Goal: Task Accomplishment & Management: Complete application form

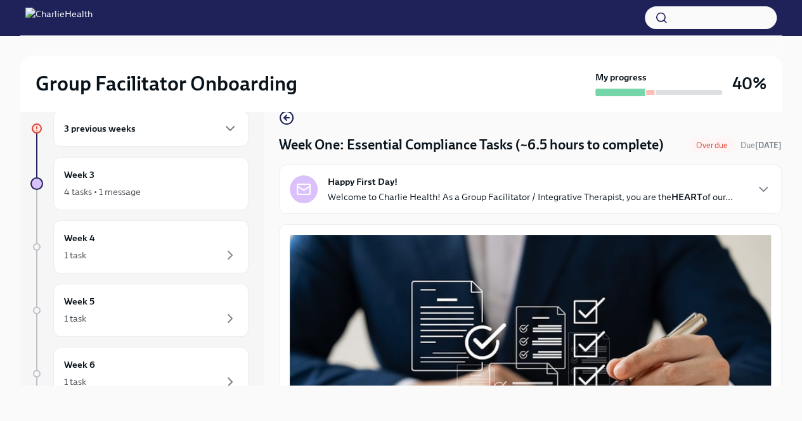
scroll to position [1838, 0]
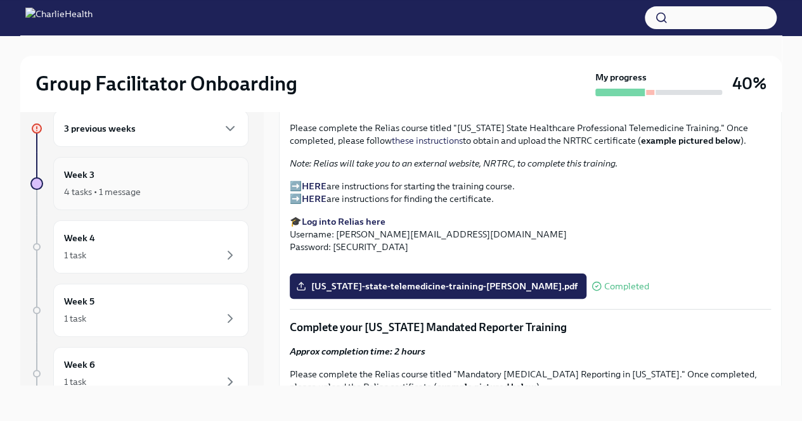
click at [109, 174] on div "Week 3 4 tasks • 1 message" at bounding box center [151, 184] width 174 height 32
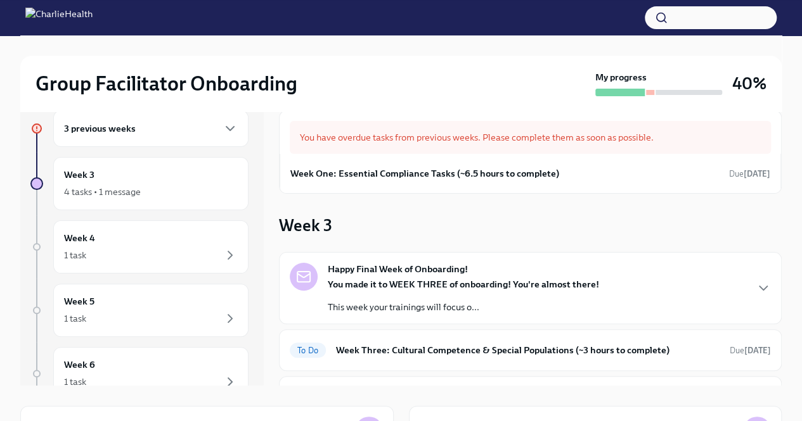
click at [446, 137] on div "You have overdue tasks from previous weeks. Please complete them as soon as pos…" at bounding box center [530, 137] width 481 height 33
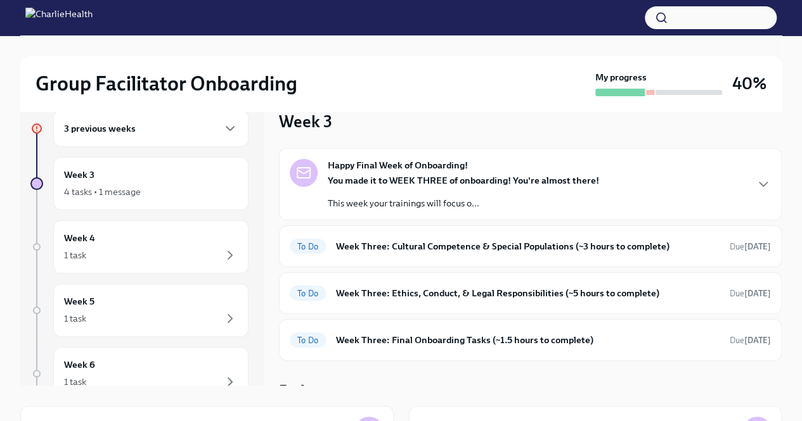
scroll to position [116, 0]
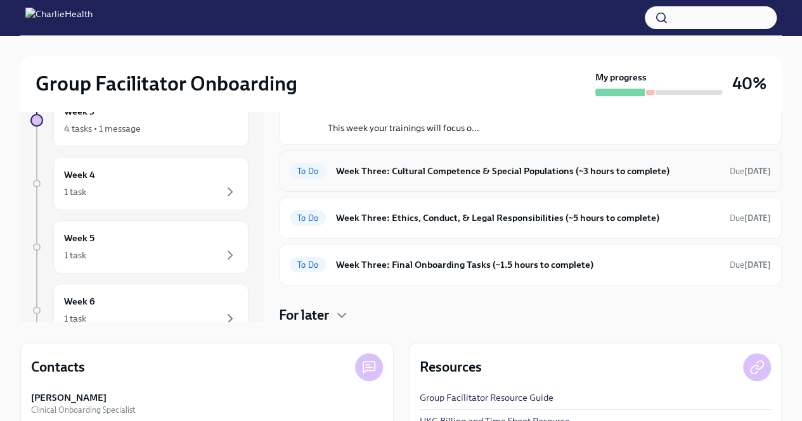
click at [517, 170] on h6 "Week Three: Cultural Competence & Special Populations (~3 hours to complete)" at bounding box center [527, 171] width 383 height 14
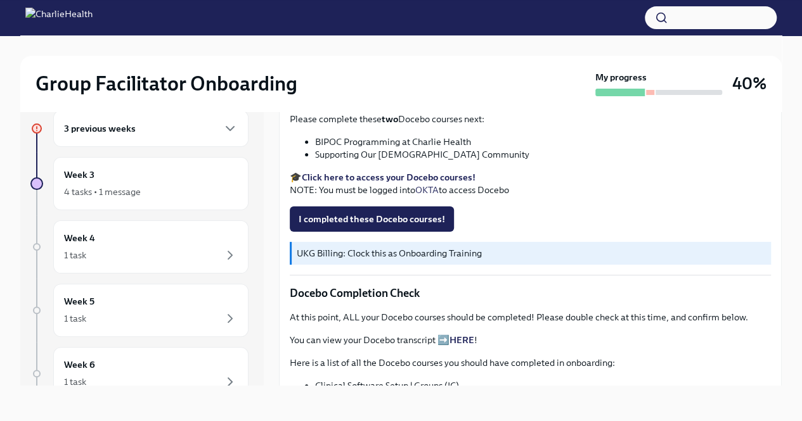
scroll to position [444, 0]
click at [413, 214] on span "I completed these Docebo courses!" at bounding box center [371, 218] width 146 height 13
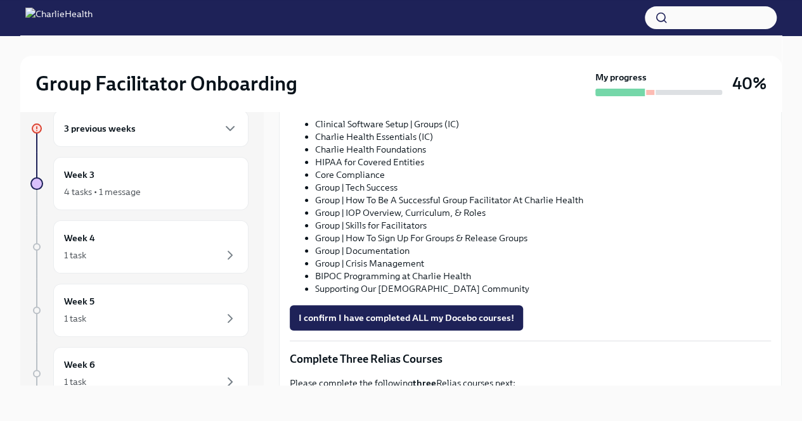
scroll to position [824, 0]
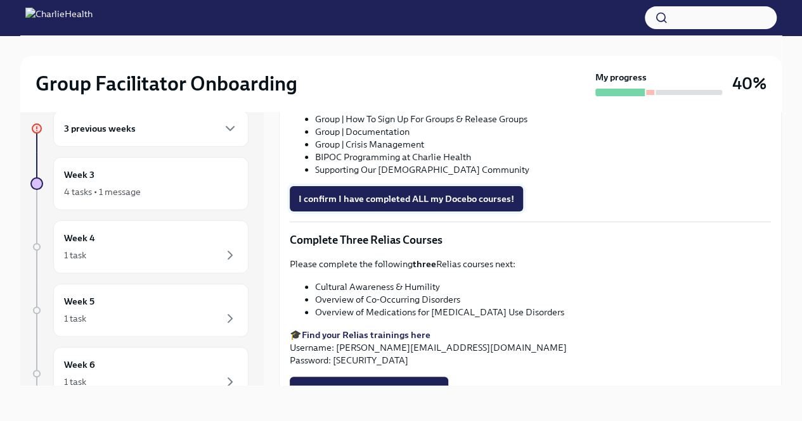
click at [473, 194] on span "I confirm I have completed ALL my Docebo courses!" at bounding box center [405, 199] width 215 height 13
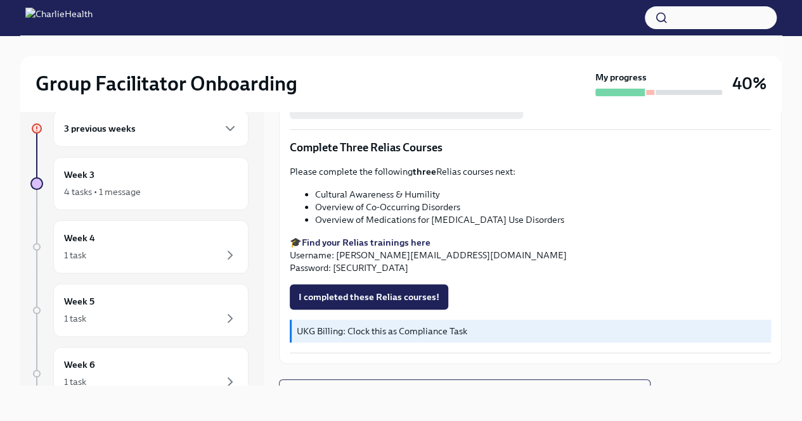
scroll to position [930, 0]
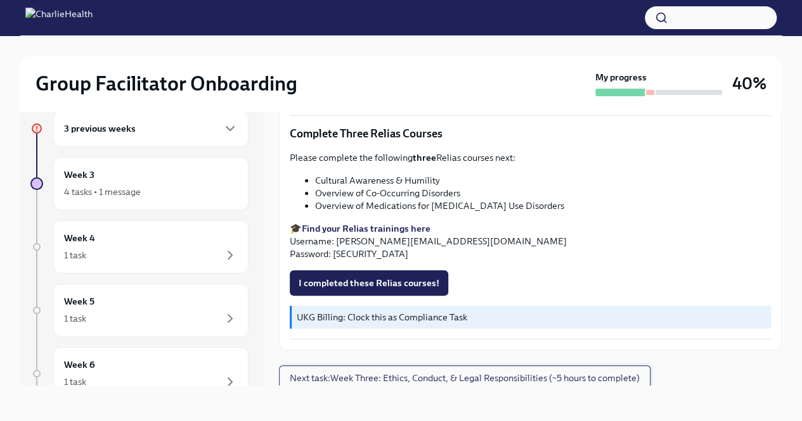
click at [468, 375] on span "Next task : Week Three: Ethics, Conduct, & Legal Responsibilities (~5 hours to …" at bounding box center [465, 378] width 350 height 13
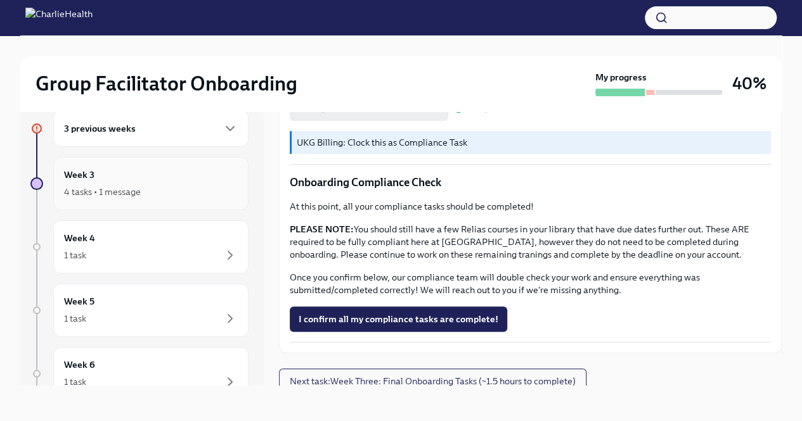
click at [192, 177] on div "Week 3 4 tasks • 1 message" at bounding box center [151, 184] width 174 height 32
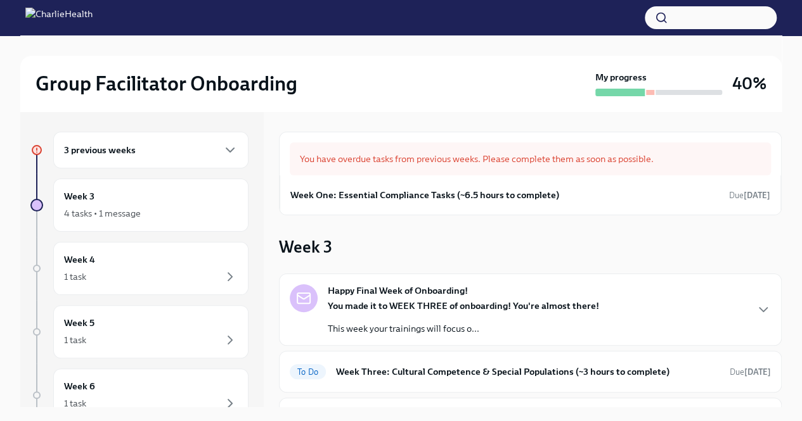
click at [173, 151] on div "3 previous weeks" at bounding box center [151, 150] width 174 height 15
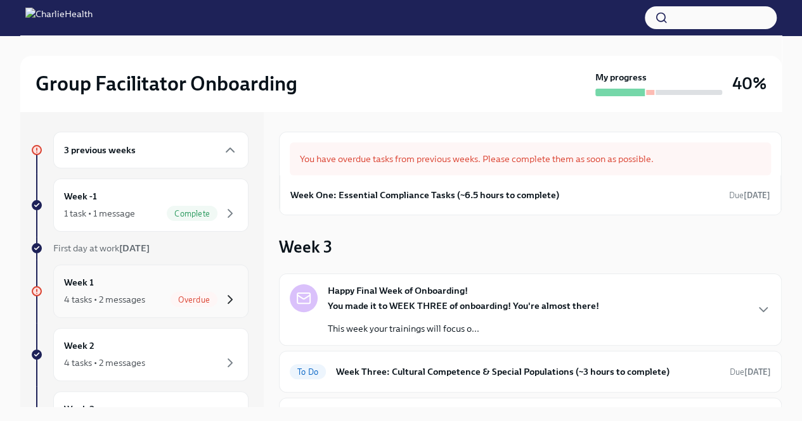
click at [222, 293] on icon "button" at bounding box center [229, 299] width 15 height 15
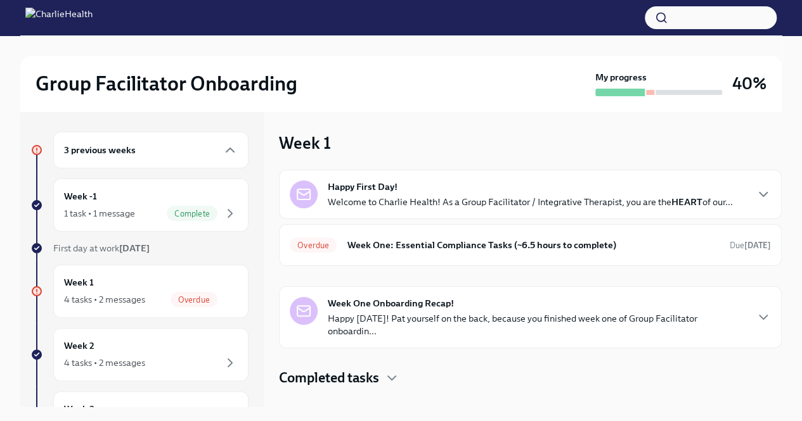
click at [428, 319] on p "Happy [DATE]! Pat yourself on the back, because you finished week one of Group …" at bounding box center [537, 324] width 418 height 25
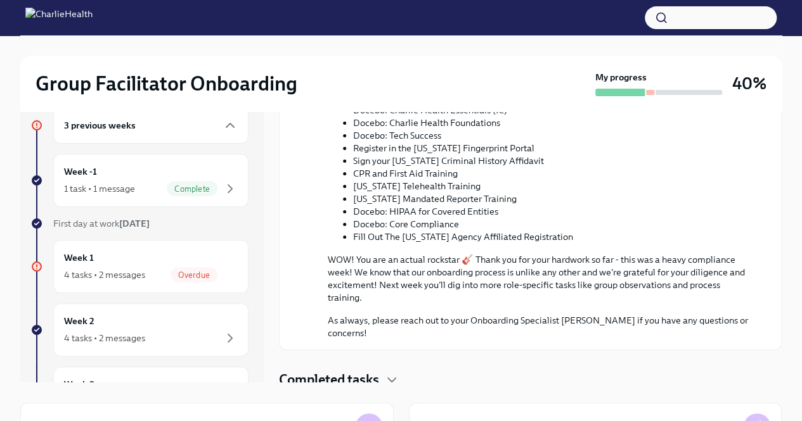
scroll to position [63, 0]
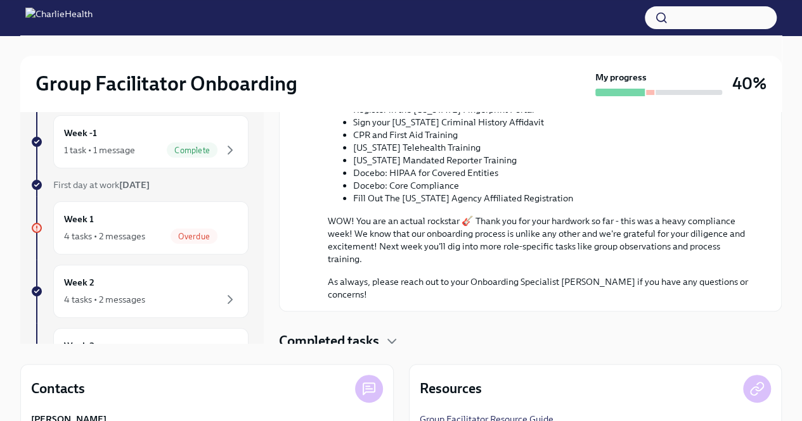
click at [383, 337] on div "Completed tasks" at bounding box center [530, 341] width 503 height 19
click at [279, 344] on h4 "Completed tasks" at bounding box center [329, 341] width 100 height 19
click at [350, 333] on h4 "Completed tasks" at bounding box center [329, 341] width 100 height 19
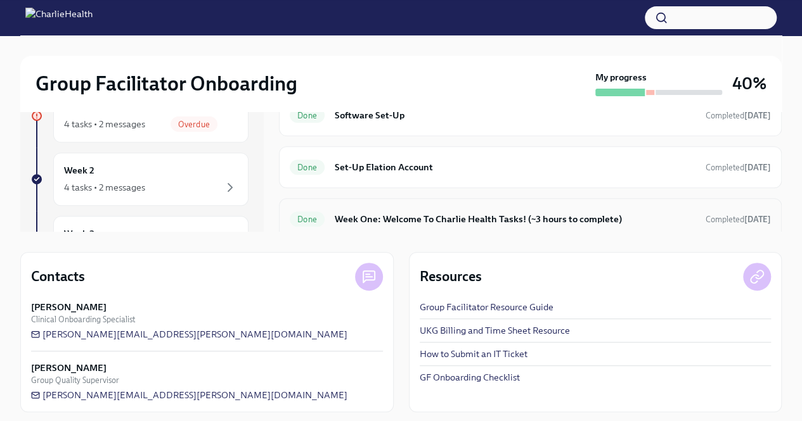
scroll to position [181, 0]
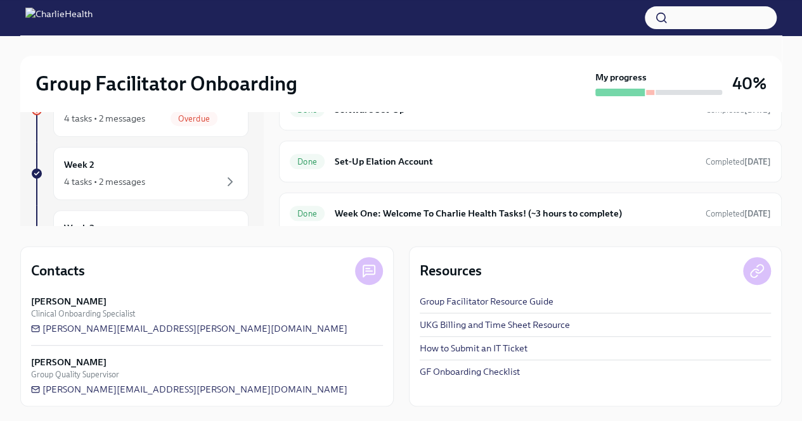
click at [449, 369] on link "GF Onboarding Checklist" at bounding box center [470, 372] width 100 height 13
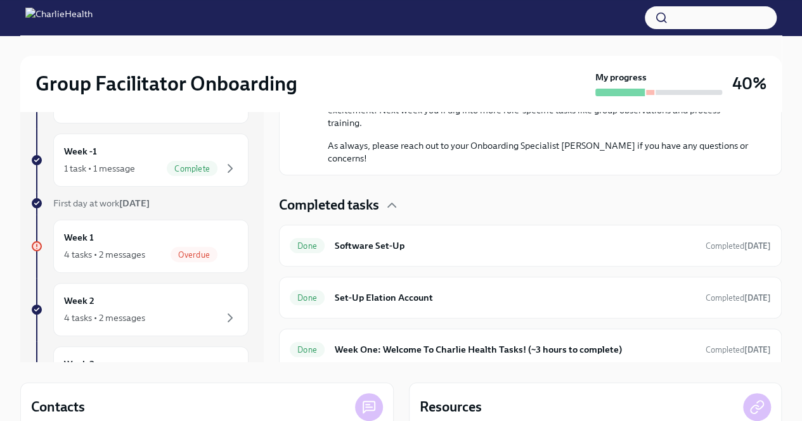
scroll to position [0, 0]
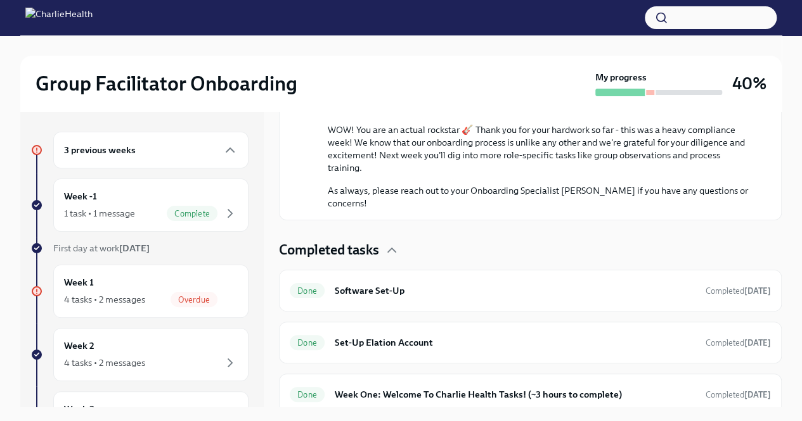
click at [163, 153] on div "3 previous weeks" at bounding box center [151, 150] width 174 height 15
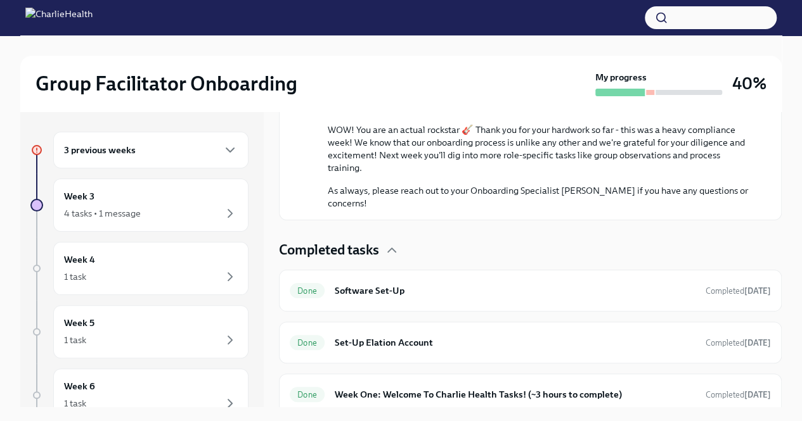
click at [41, 148] on div at bounding box center [37, 150] width 10 height 10
click at [179, 150] on div "3 previous weeks" at bounding box center [151, 150] width 174 height 15
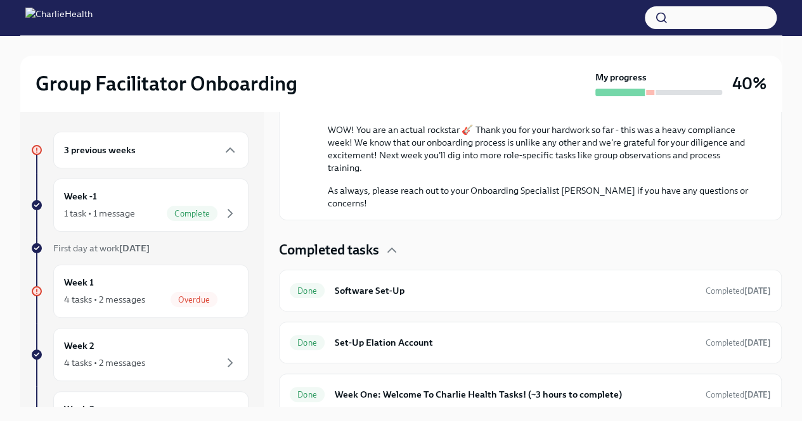
click at [179, 150] on div "3 previous weeks" at bounding box center [151, 150] width 174 height 15
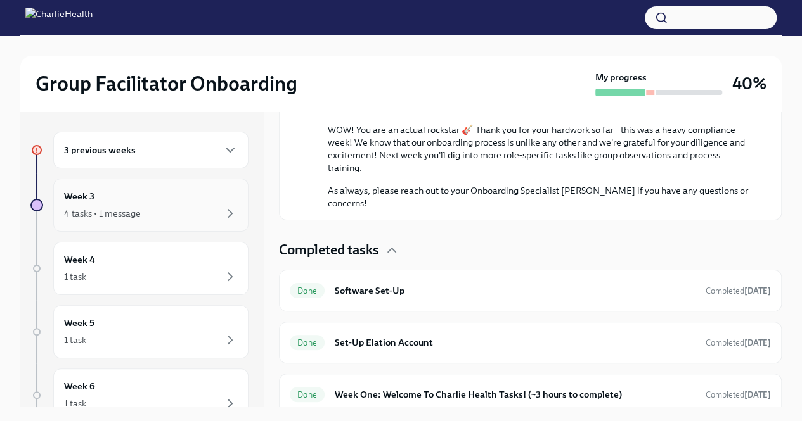
click at [180, 203] on div "Week 3 4 tasks • 1 message" at bounding box center [151, 205] width 174 height 32
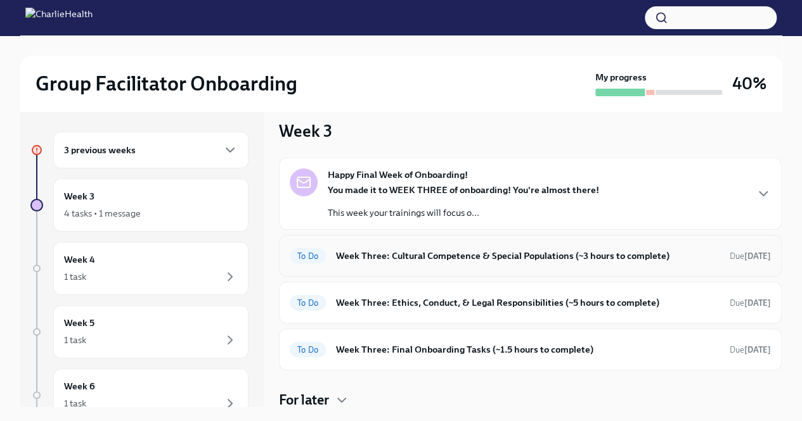
click at [525, 252] on h6 "Week Three: Cultural Competence & Special Populations (~3 hours to complete)" at bounding box center [527, 256] width 383 height 14
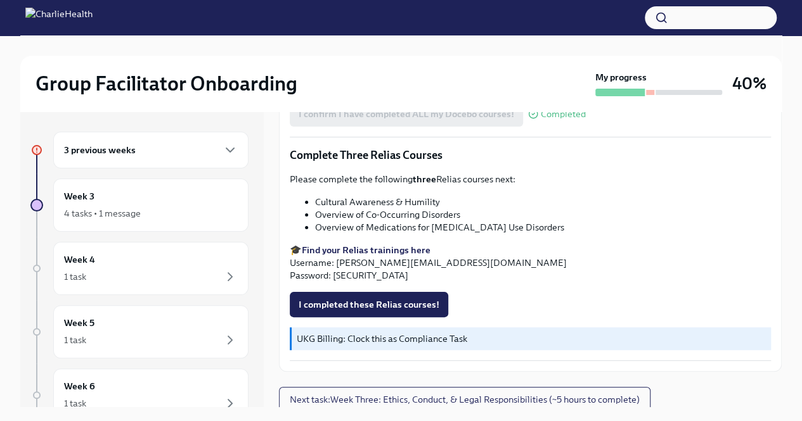
scroll to position [22, 0]
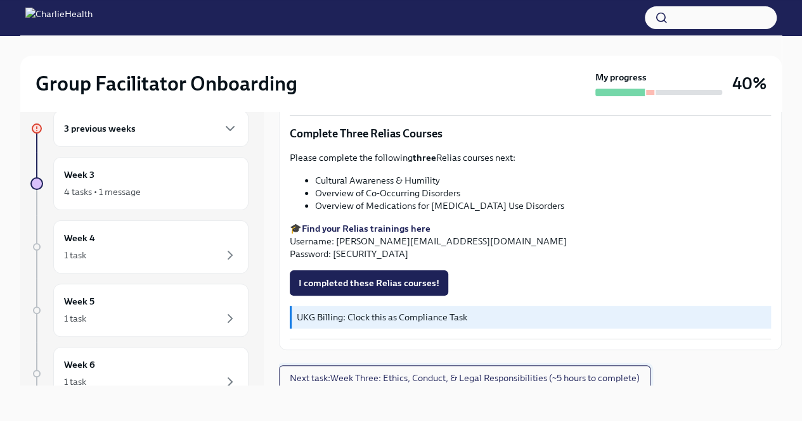
click at [506, 378] on span "Next task : Week Three: Ethics, Conduct, & Legal Responsibilities (~5 hours to …" at bounding box center [465, 378] width 350 height 13
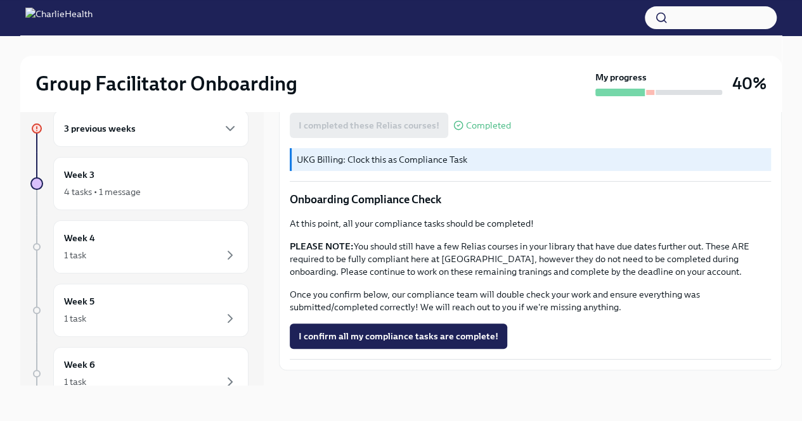
scroll to position [735, 0]
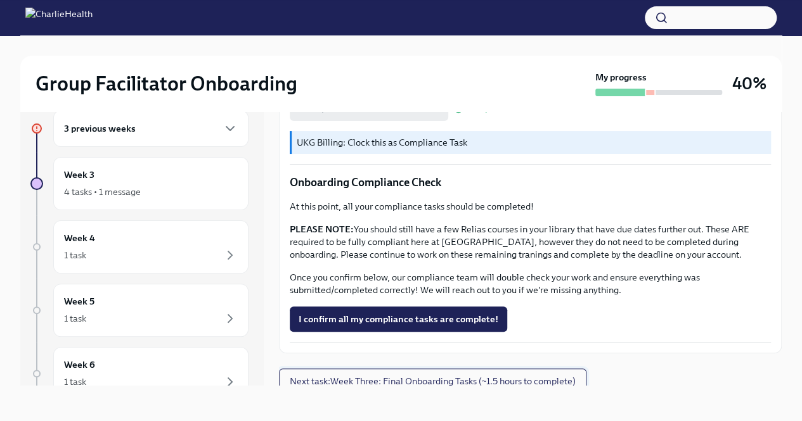
click at [545, 375] on span "Next task : Week Three: Final Onboarding Tasks (~1.5 hours to complete)" at bounding box center [433, 381] width 286 height 13
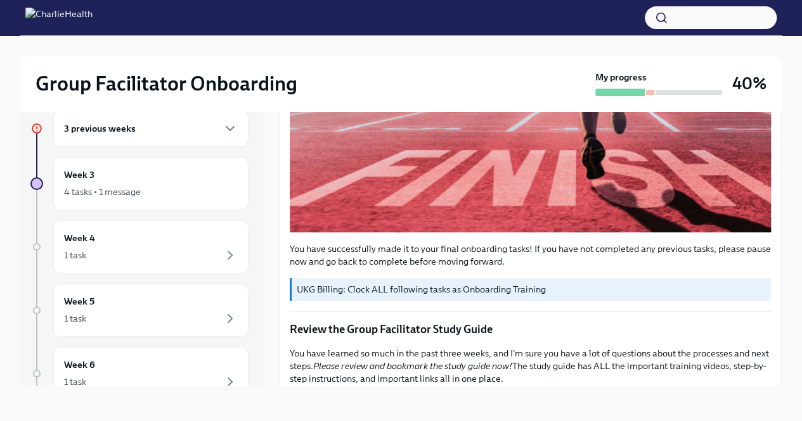
scroll to position [473, 0]
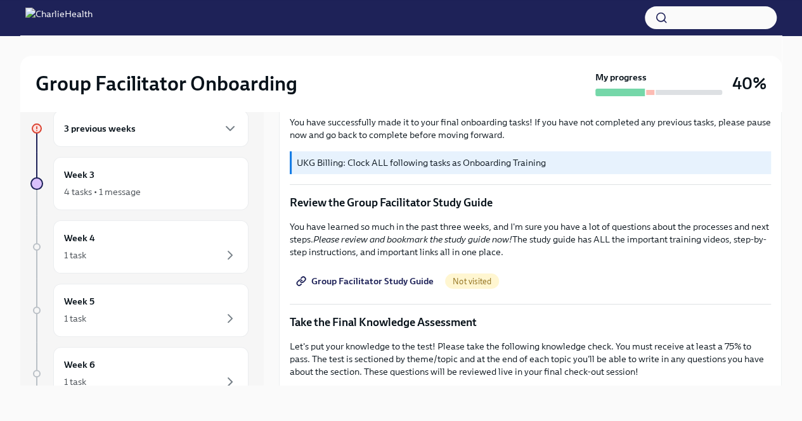
click at [404, 278] on span "Group Facilitator Study Guide" at bounding box center [365, 281] width 135 height 13
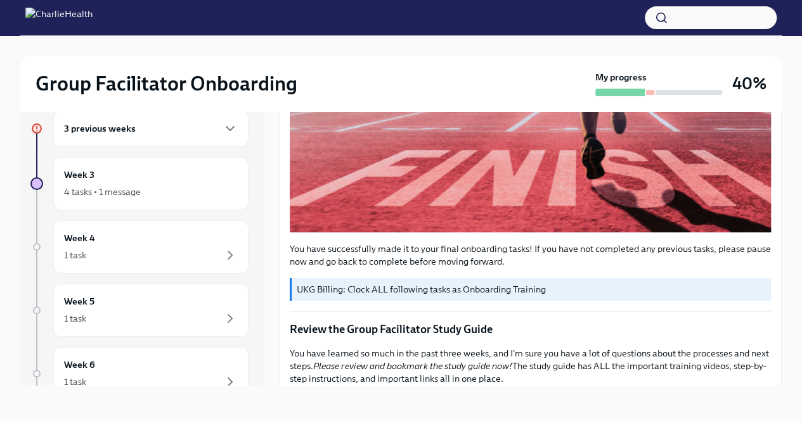
click at [115, 132] on h6 "3 previous weeks" at bounding box center [100, 129] width 72 height 14
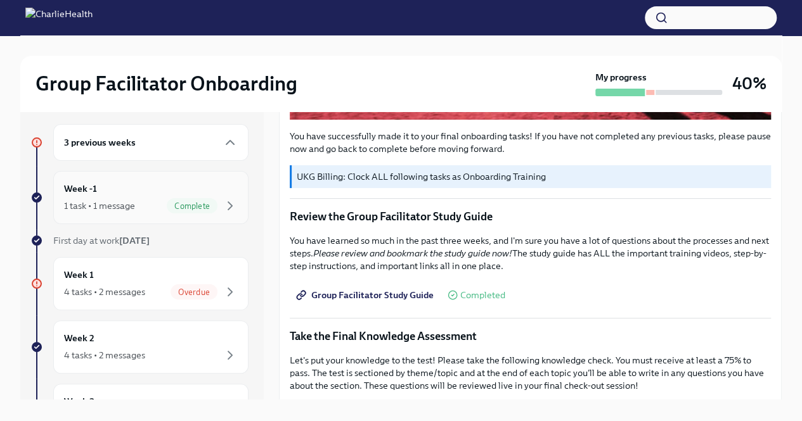
scroll to position [0, 0]
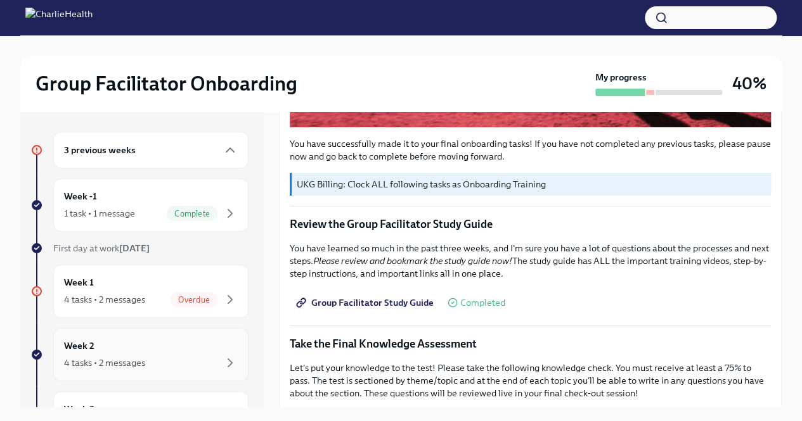
click at [120, 352] on div "Week 2 4 tasks • 2 messages" at bounding box center [151, 355] width 174 height 32
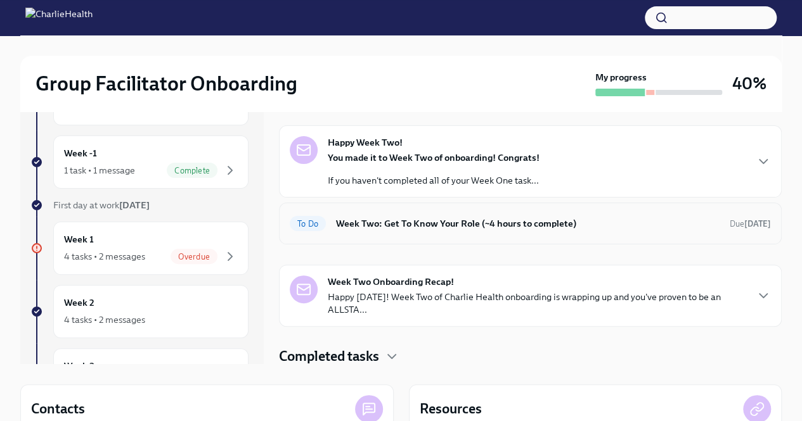
scroll to position [63, 0]
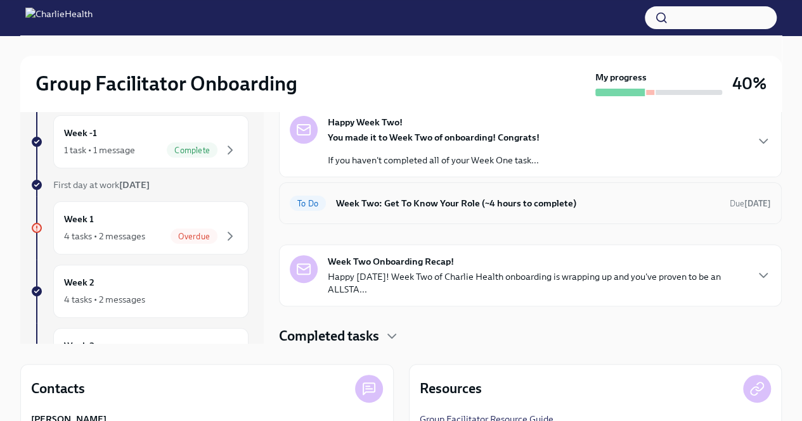
click at [471, 200] on h6 "Week Two: Get To Know Your Role (~4 hours to complete)" at bounding box center [527, 203] width 383 height 14
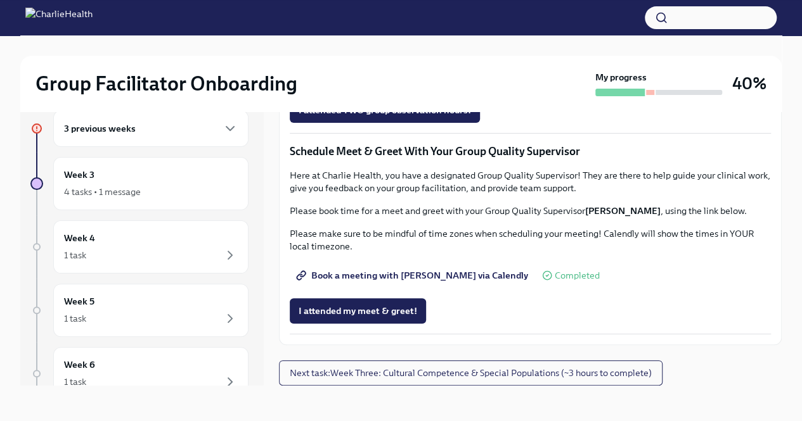
scroll to position [1004, 0]
click at [337, 46] on span "Group Observation Instructions" at bounding box center [371, 39] width 146 height 13
